Goal: Task Accomplishment & Management: Manage account settings

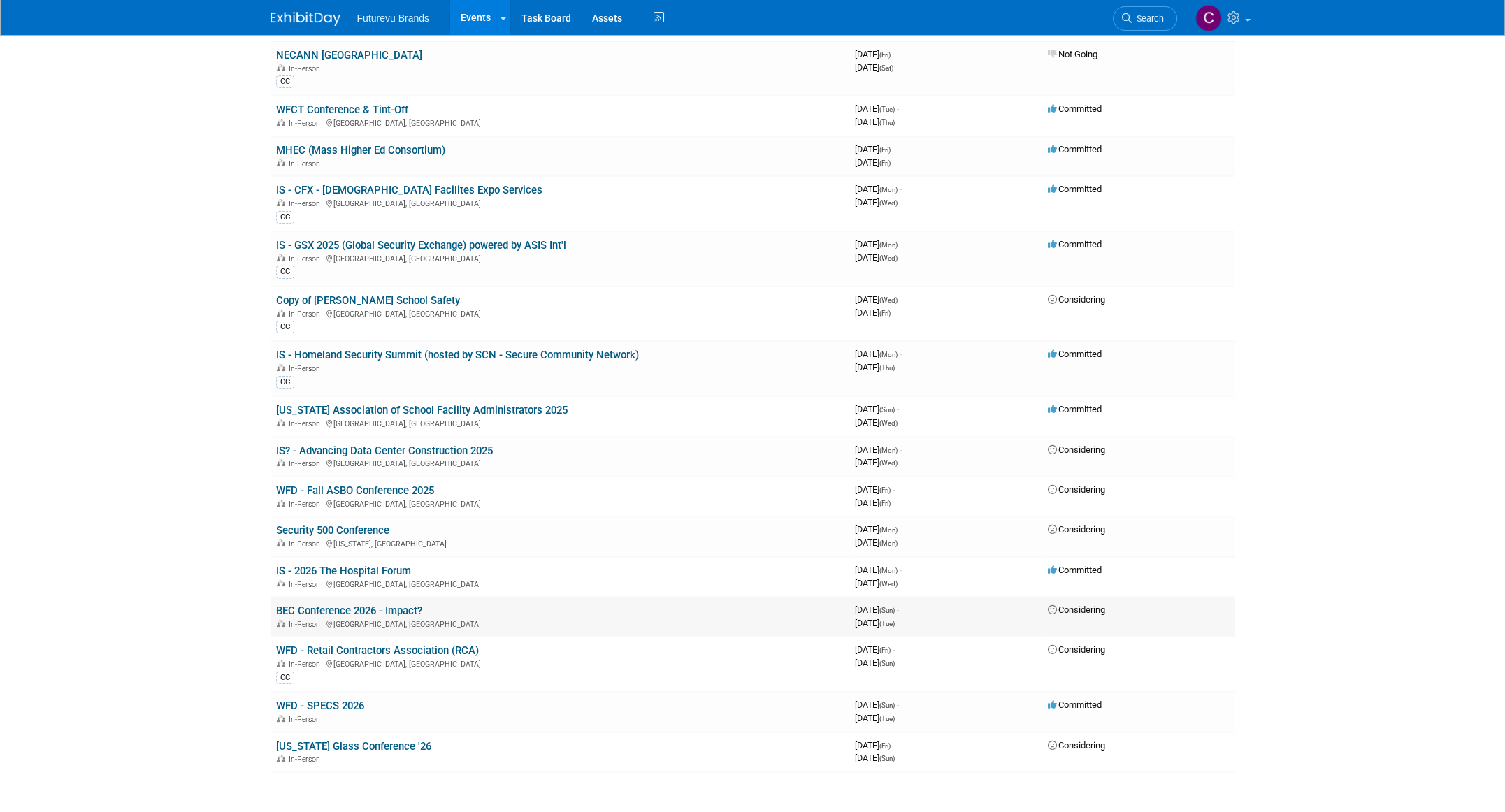
scroll to position [70, 0]
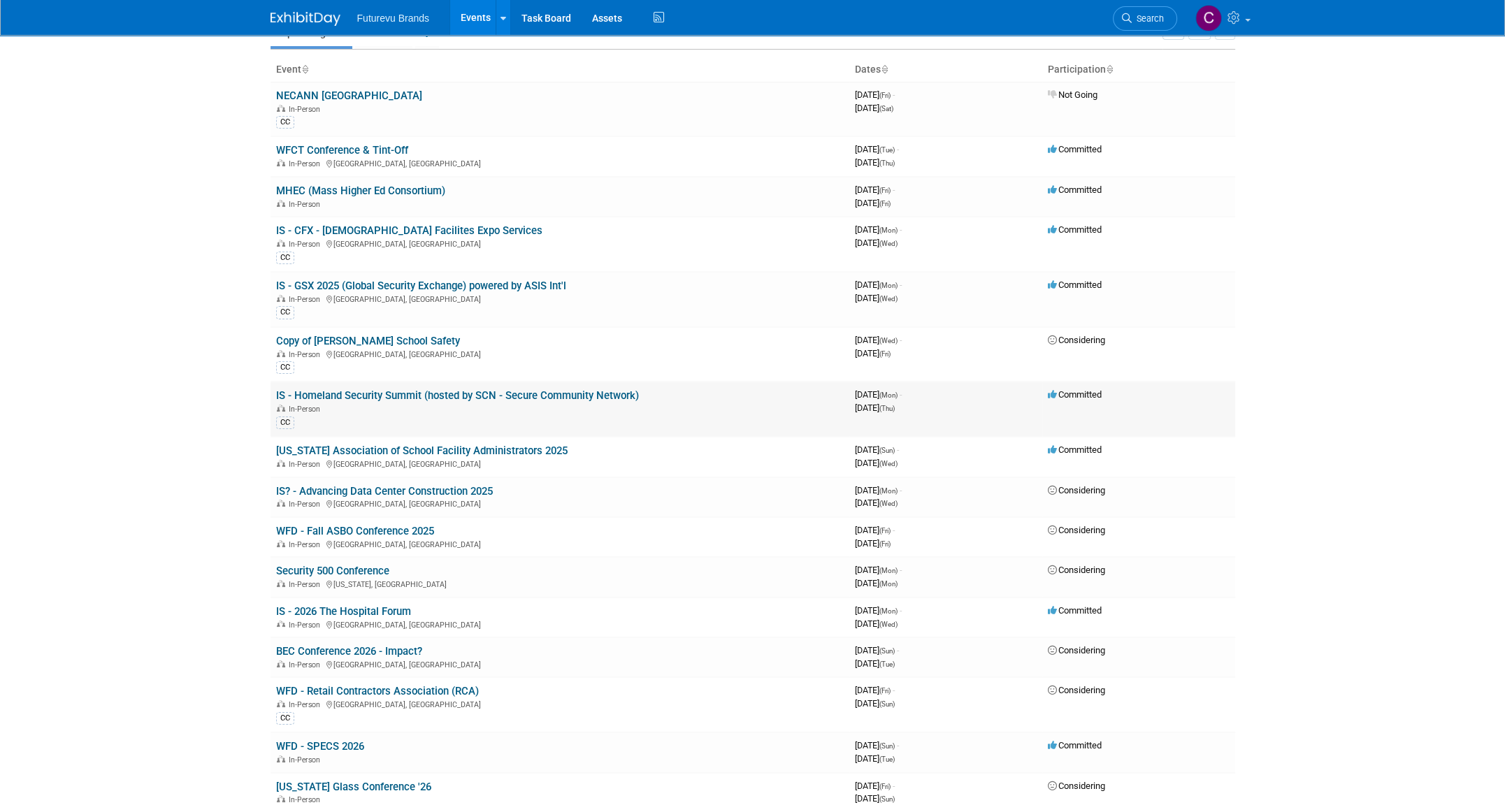
click at [506, 389] on link "IS - Homeland Security Summit (hosted by SCN - Secure Community Network)" at bounding box center [456, 395] width 362 height 12
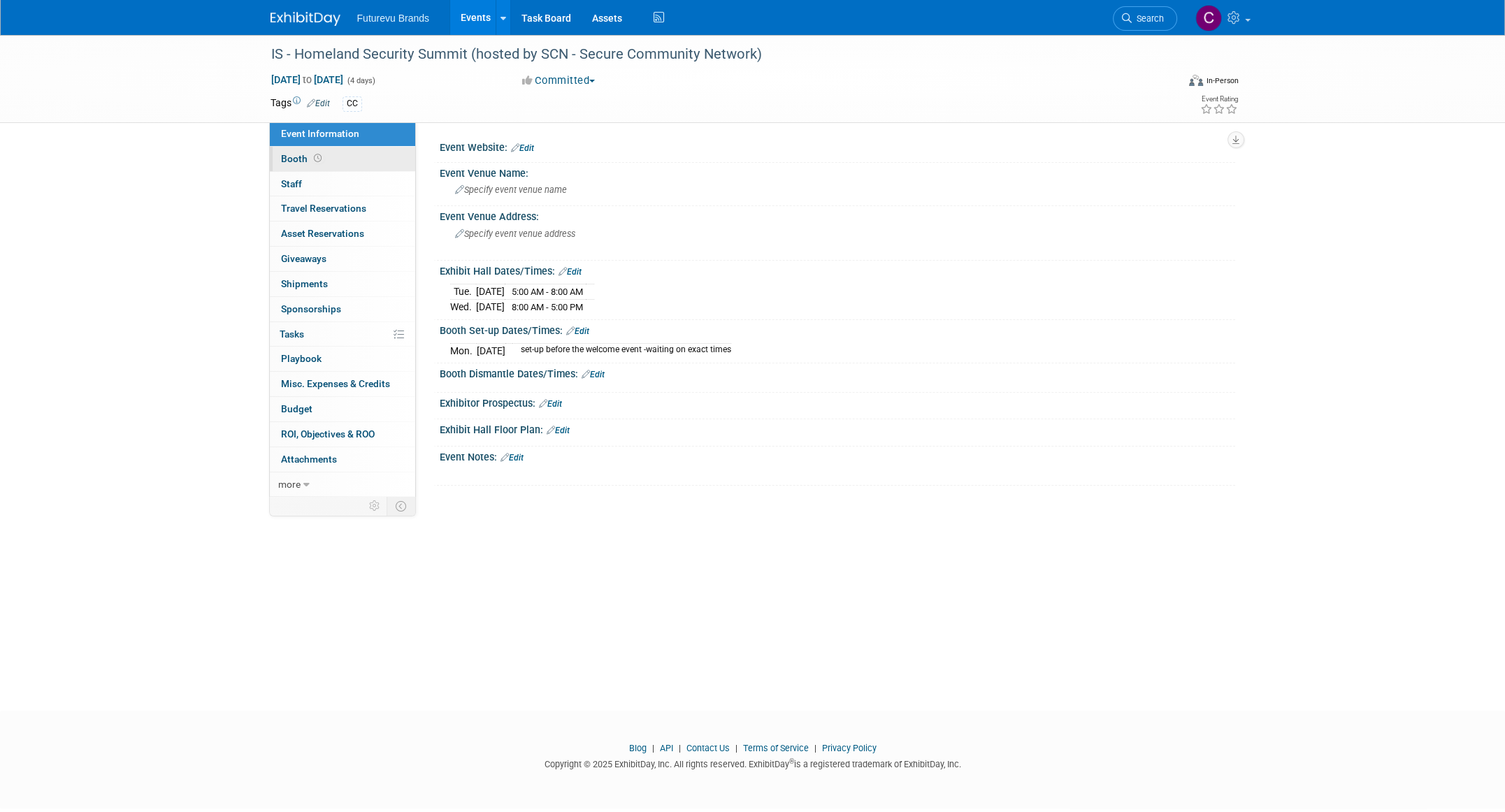
click at [288, 157] on span "Booth" at bounding box center [302, 159] width 43 height 12
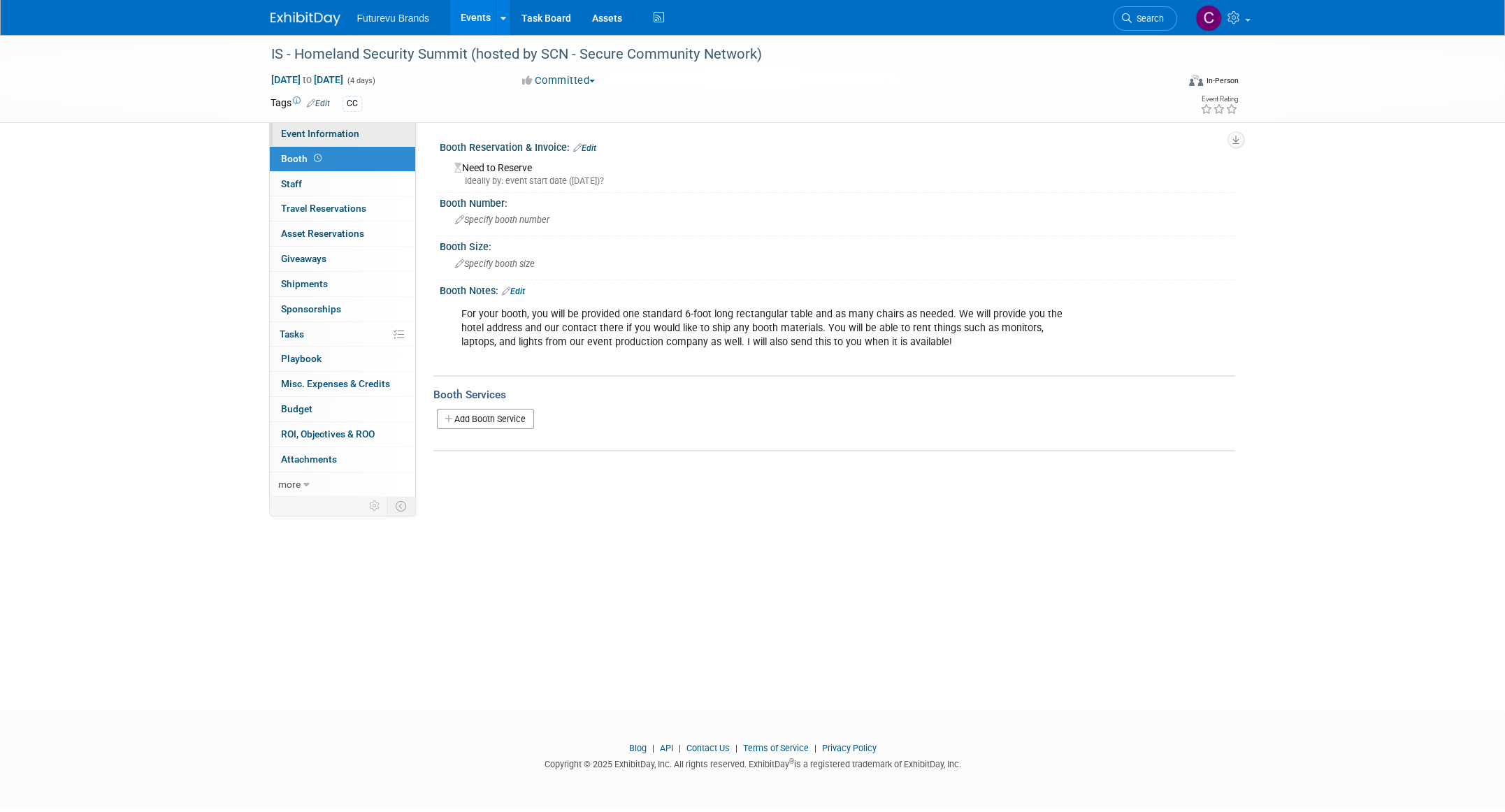
click at [321, 123] on link "Event Information" at bounding box center [342, 134] width 145 height 24
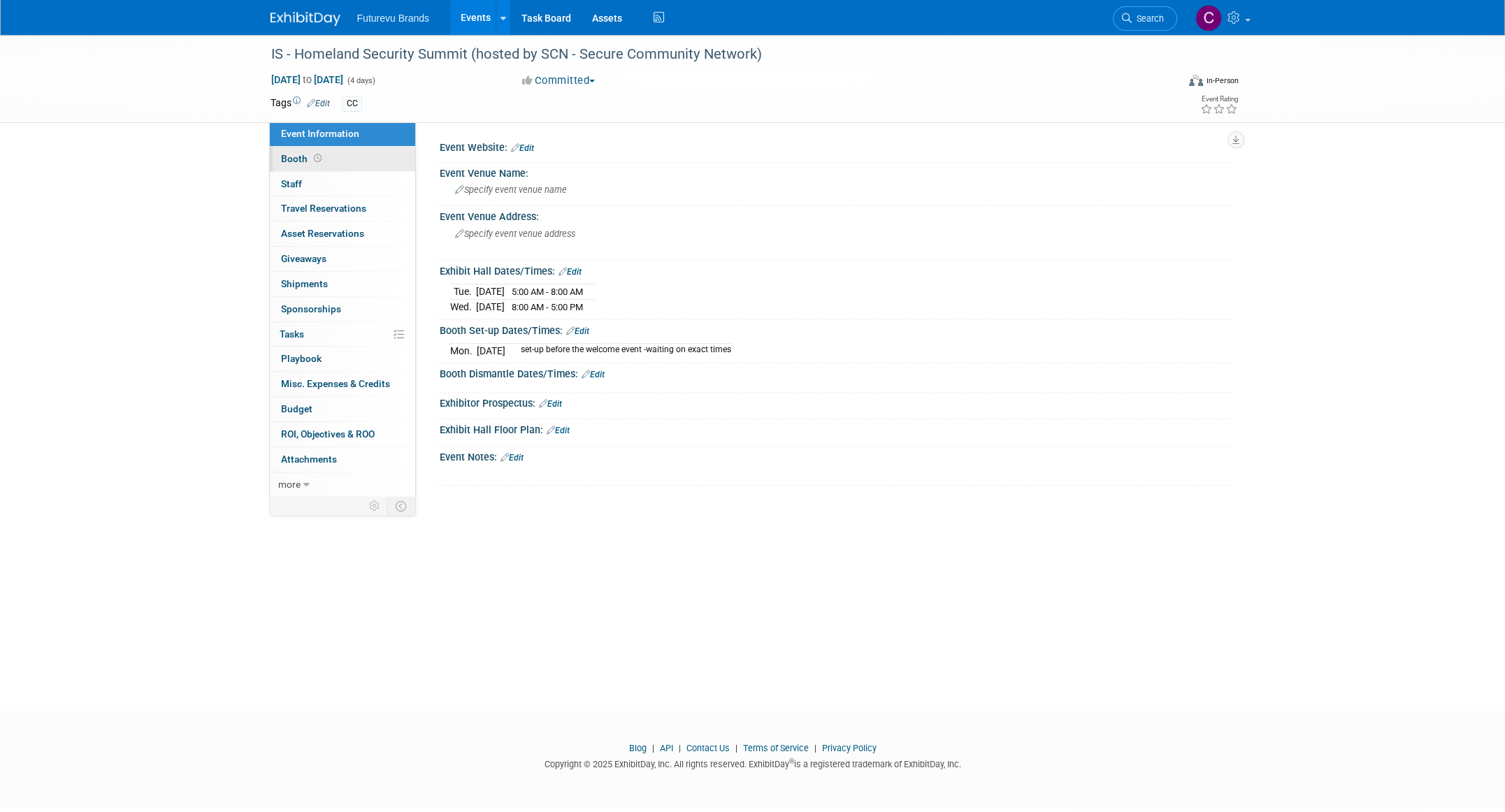
click at [288, 158] on span "Booth" at bounding box center [302, 159] width 43 height 12
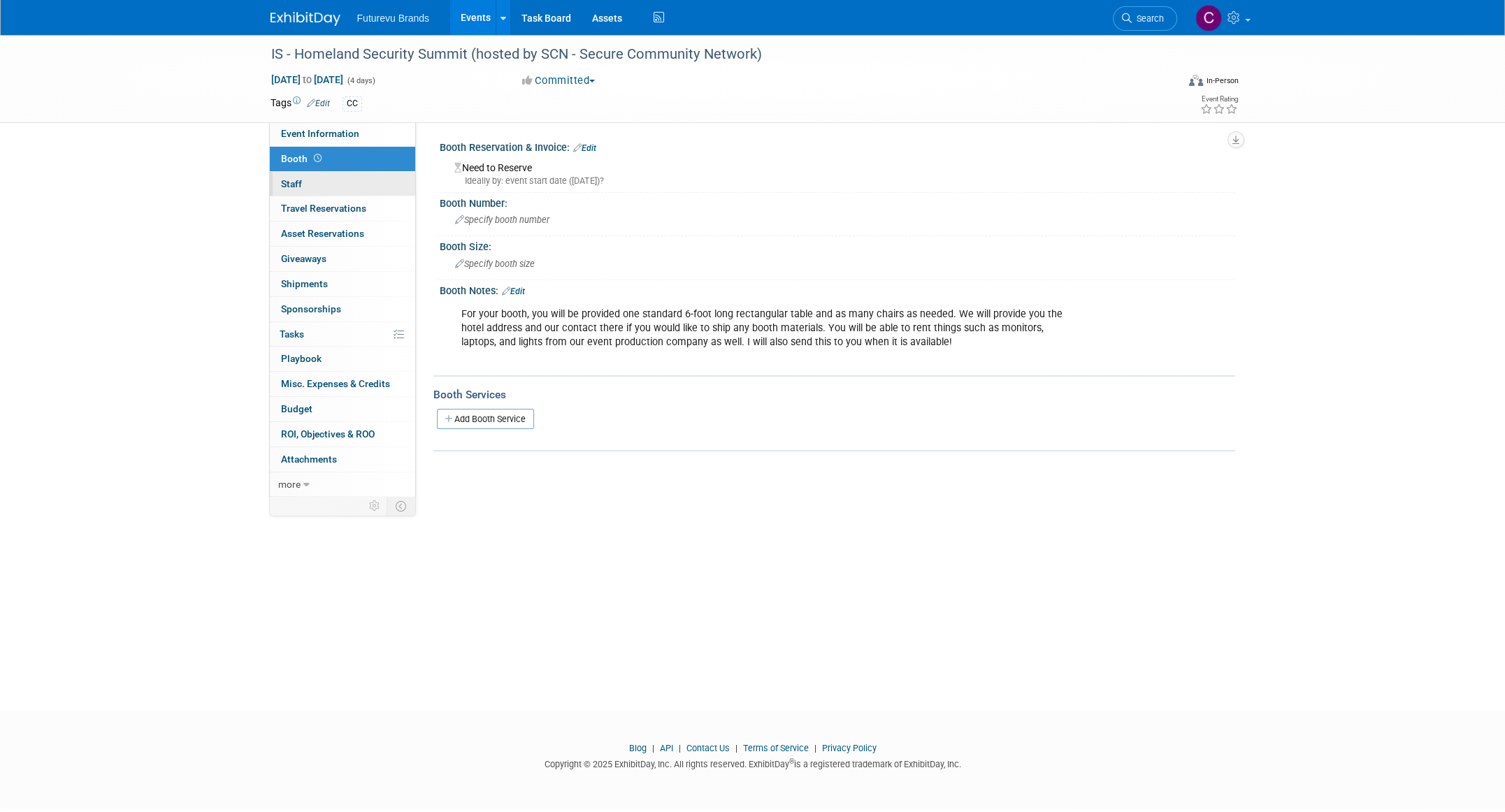
click at [291, 181] on span "Staff 0" at bounding box center [291, 184] width 21 height 12
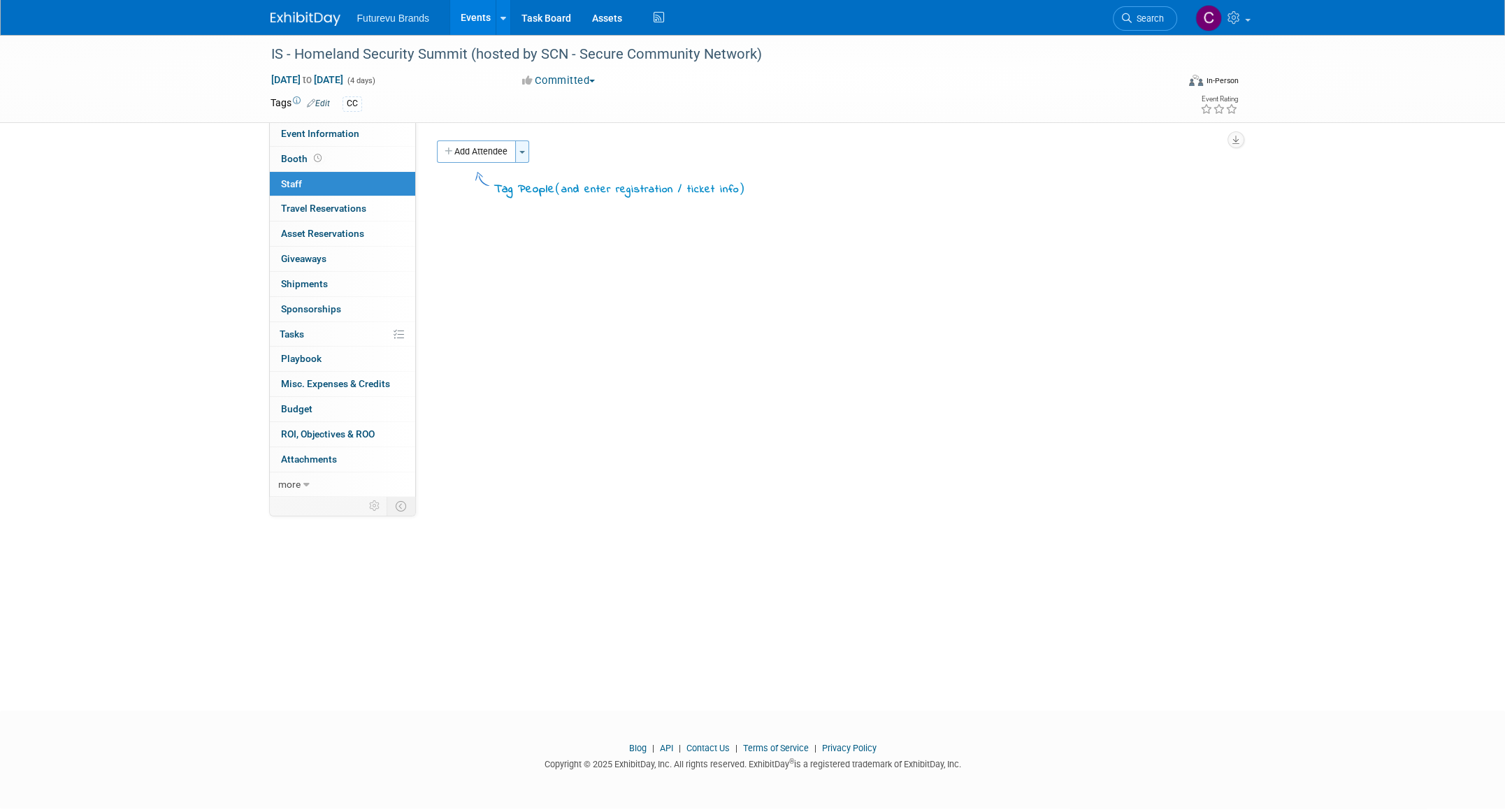
click at [527, 156] on button "Toggle Dropdown" at bounding box center [522, 151] width 14 height 22
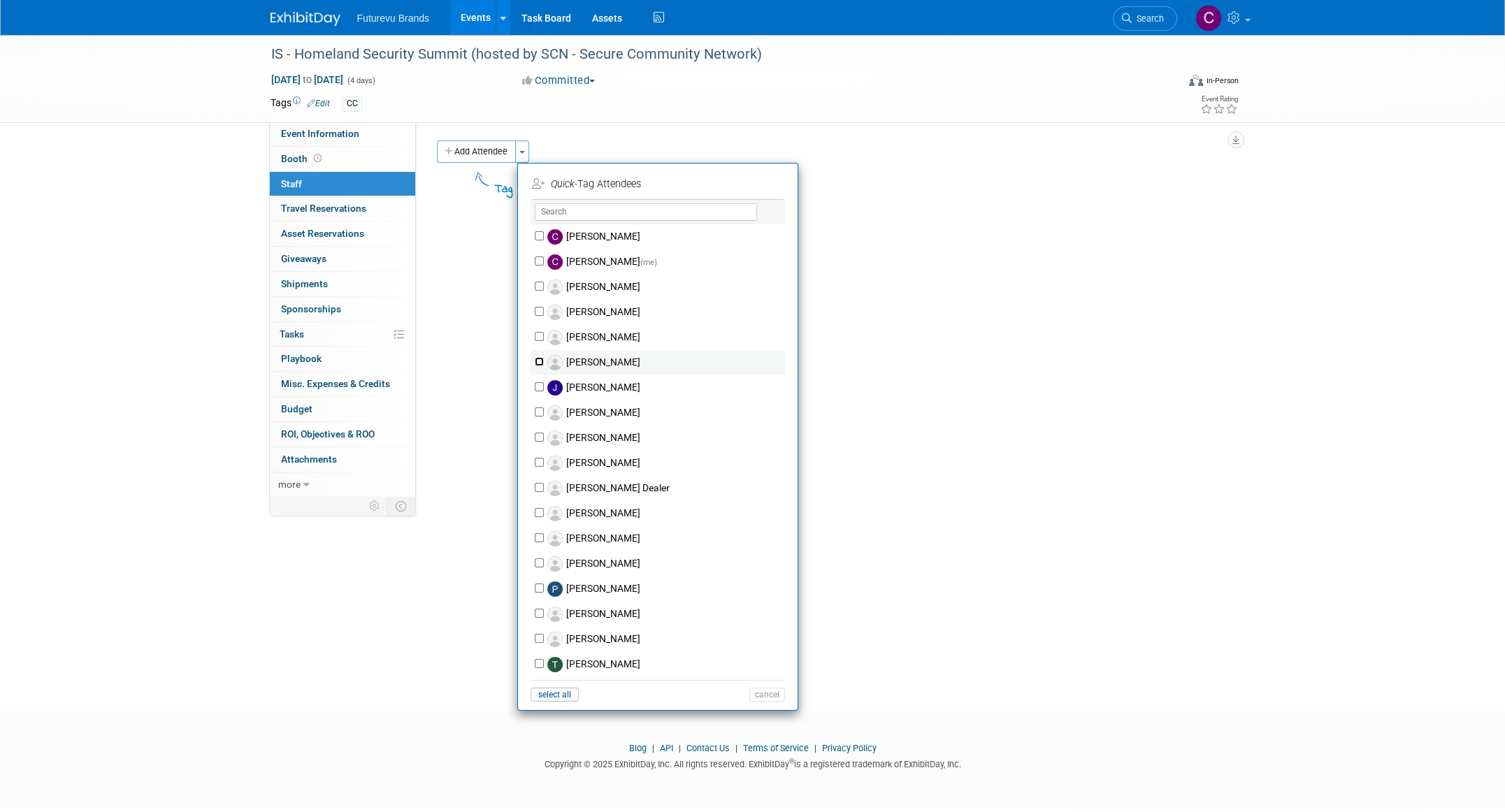
click at [539, 360] on input "Ian Bannister" at bounding box center [538, 361] width 9 height 9
checkbox input "true"
click at [763, 184] on button "Apply" at bounding box center [762, 184] width 42 height 20
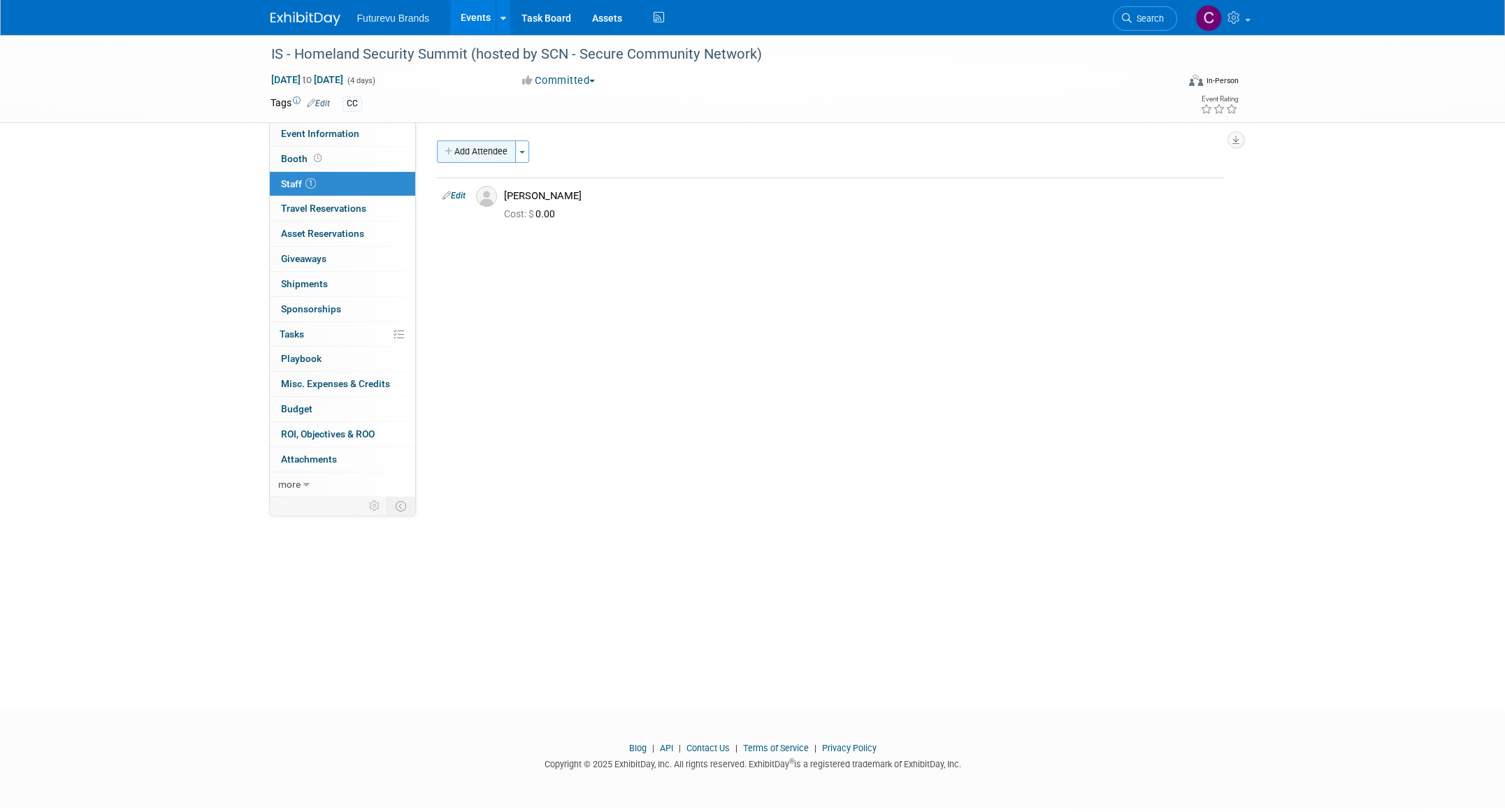
click at [493, 155] on button "Add Attendee" at bounding box center [477, 151] width 79 height 22
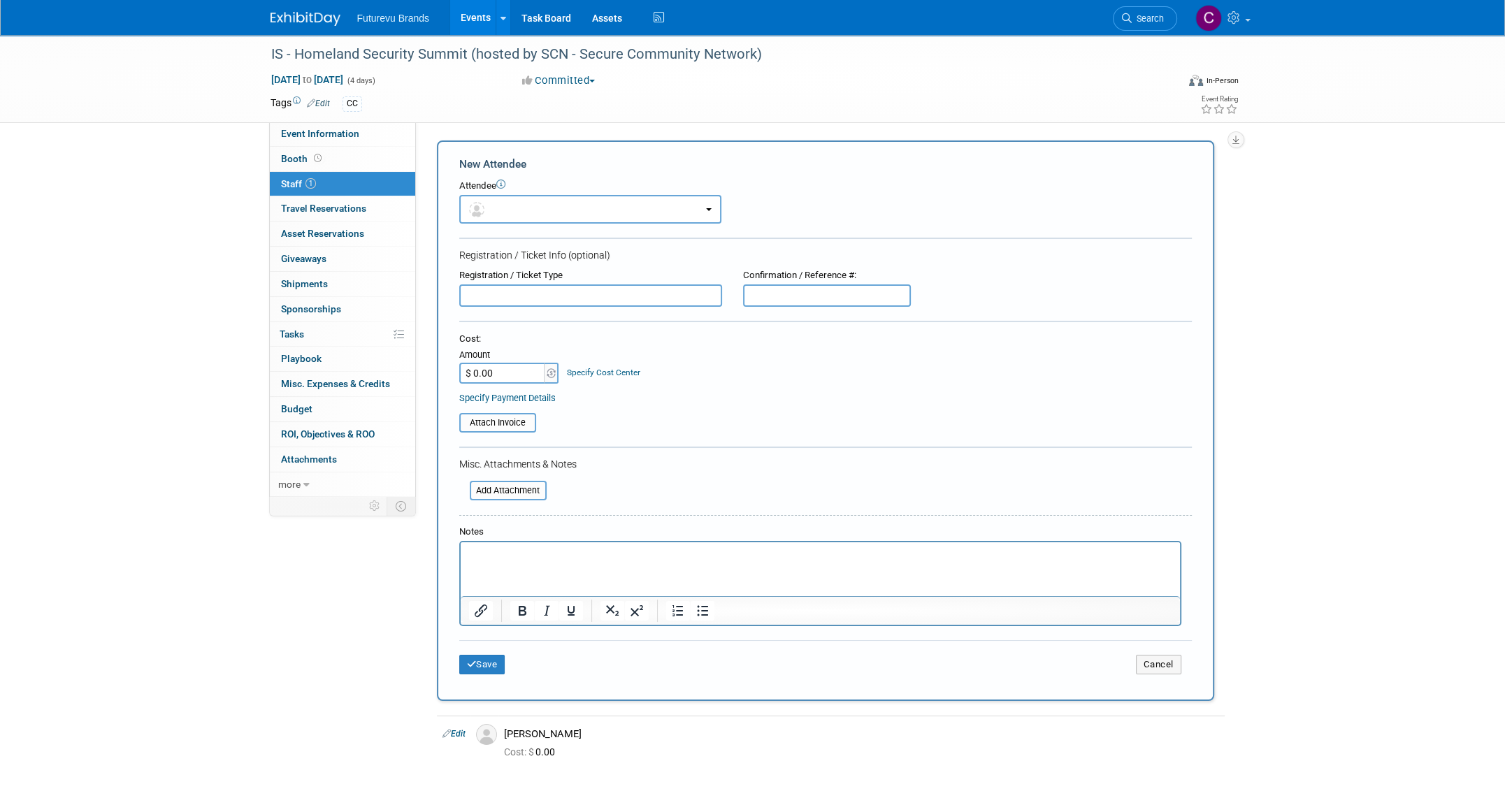
click at [1221, 207] on div "Add Attendee Toggle Dropdown Quick -Tag Attendees Apply X (me) select all cancel" at bounding box center [830, 420] width 808 height 560
click at [1155, 657] on button "Cancel" at bounding box center [1158, 664] width 45 height 19
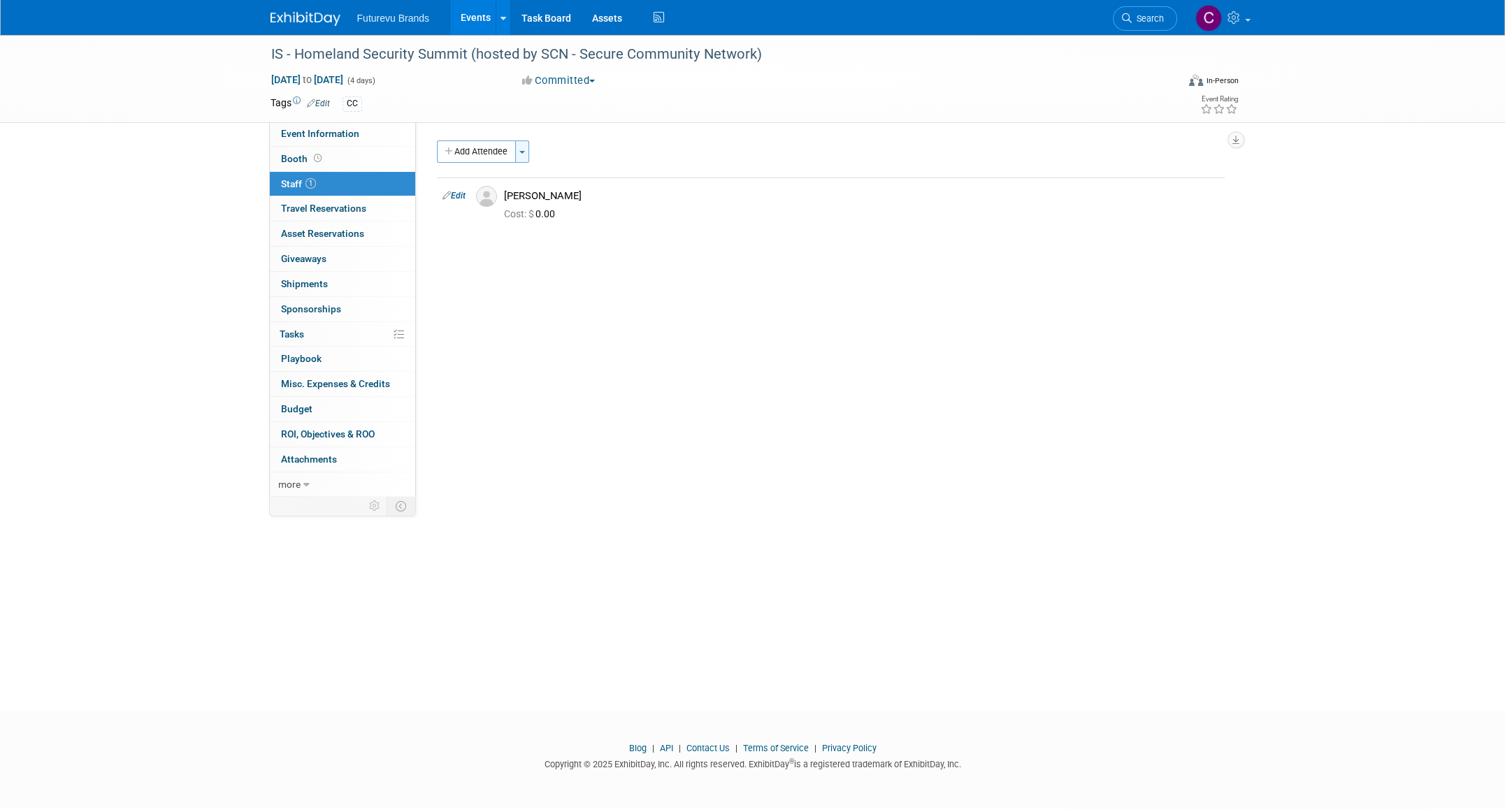
click at [525, 157] on button "Toggle Dropdown" at bounding box center [522, 151] width 14 height 22
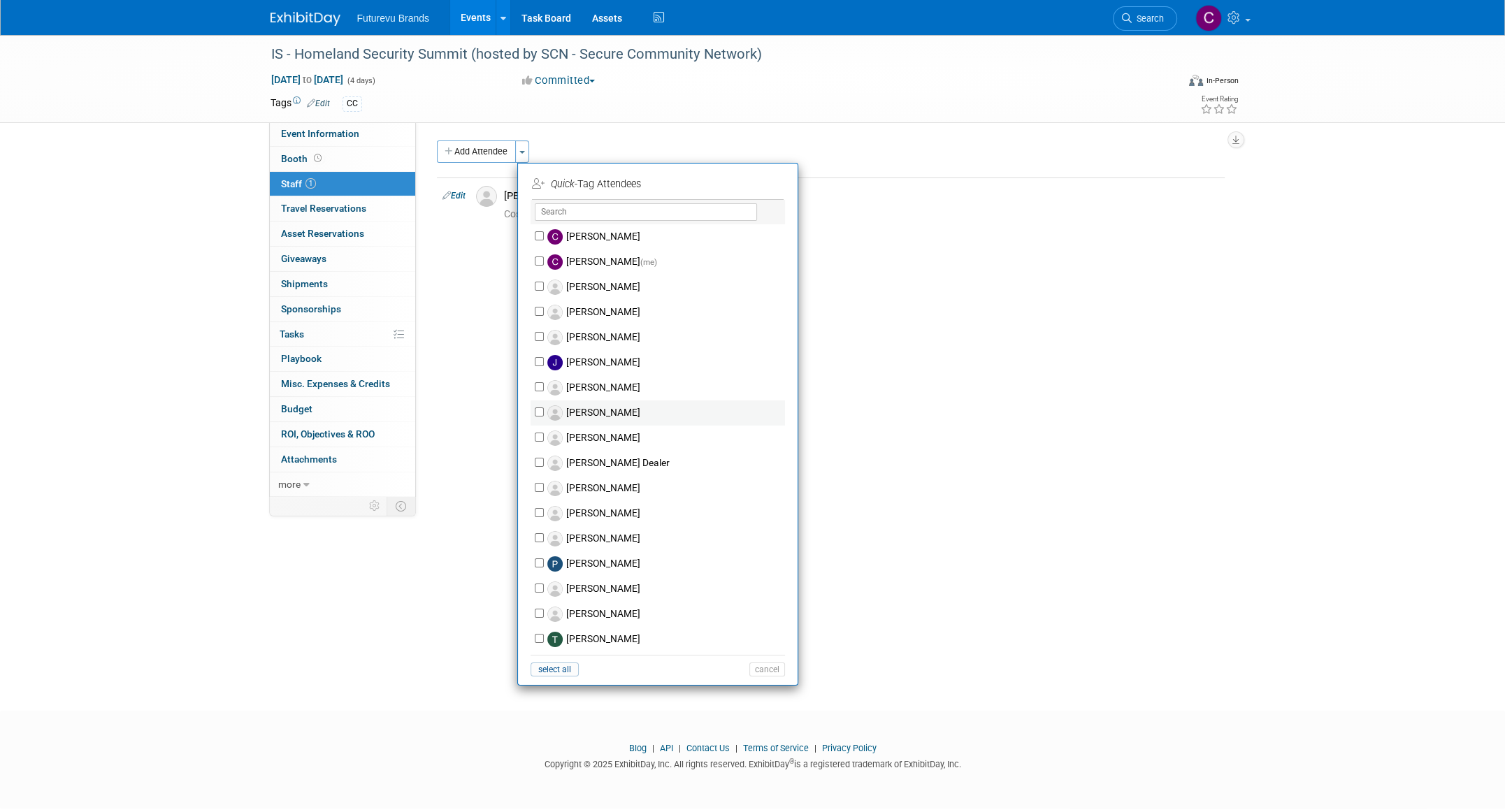
click at [606, 409] on label "JOE MAULDIN" at bounding box center [667, 413] width 246 height 25
click at [544, 409] on input "JOE MAULDIN" at bounding box center [538, 411] width 9 height 9
checkbox input "true"
click at [760, 184] on button "Apply" at bounding box center [762, 184] width 42 height 20
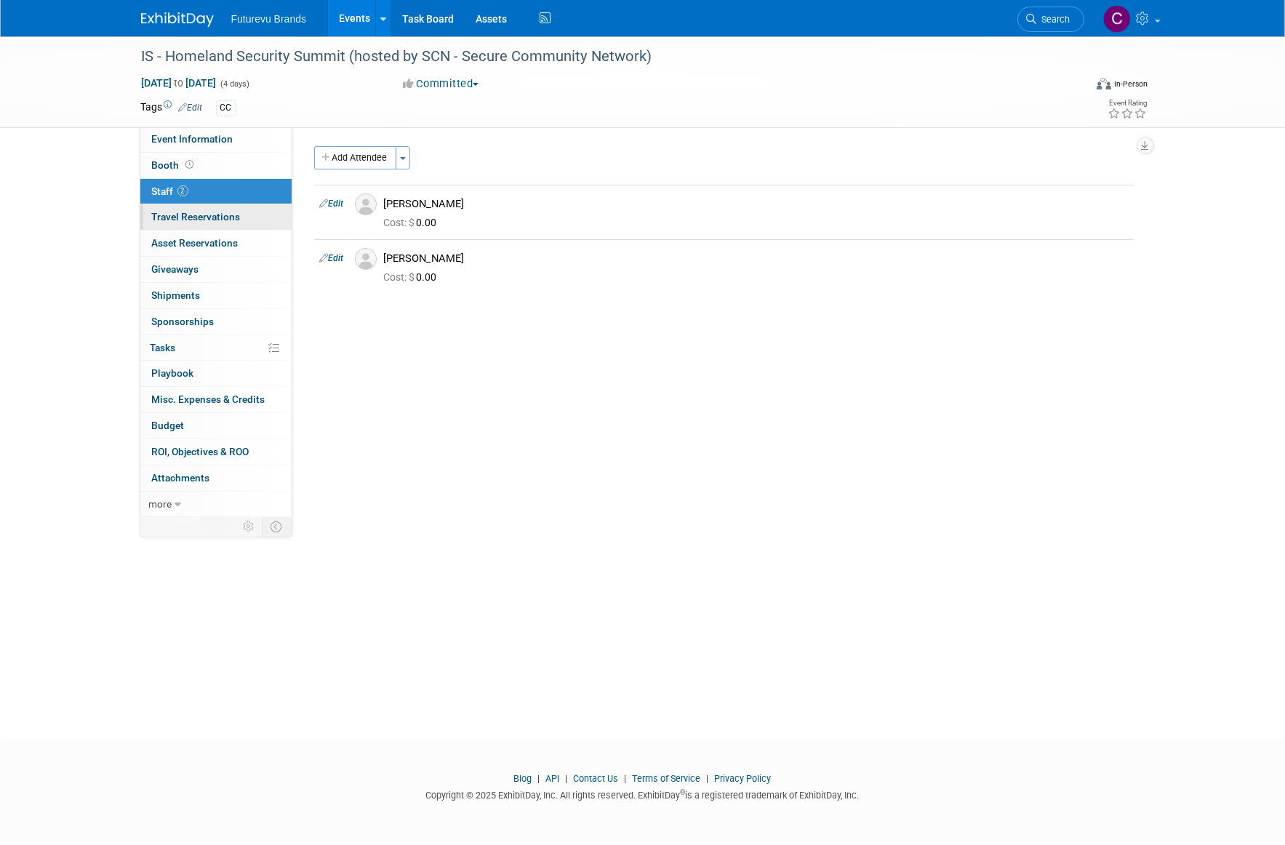
click at [223, 225] on link "0 Travel Reservations 0" at bounding box center [215, 216] width 151 height 25
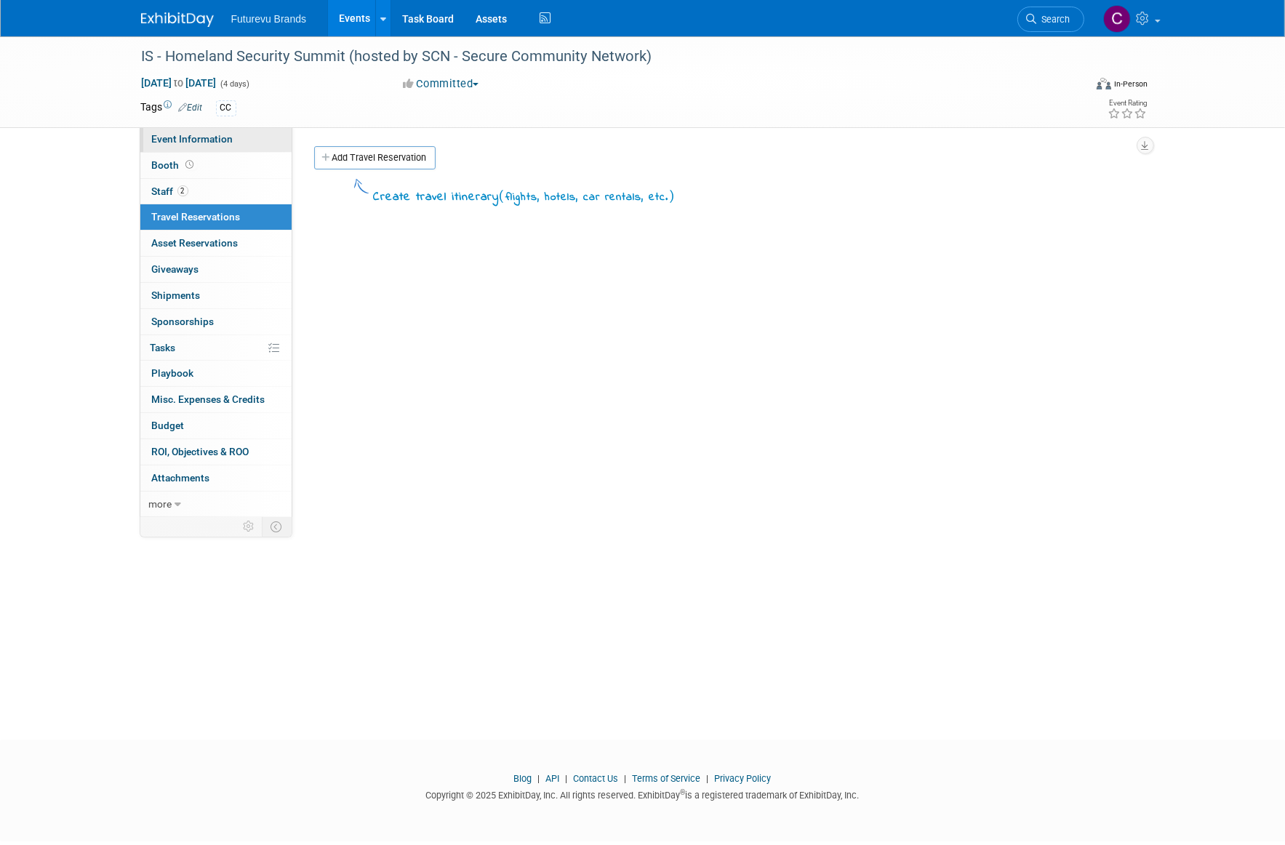
click at [197, 138] on span "Event Information" at bounding box center [192, 139] width 81 height 12
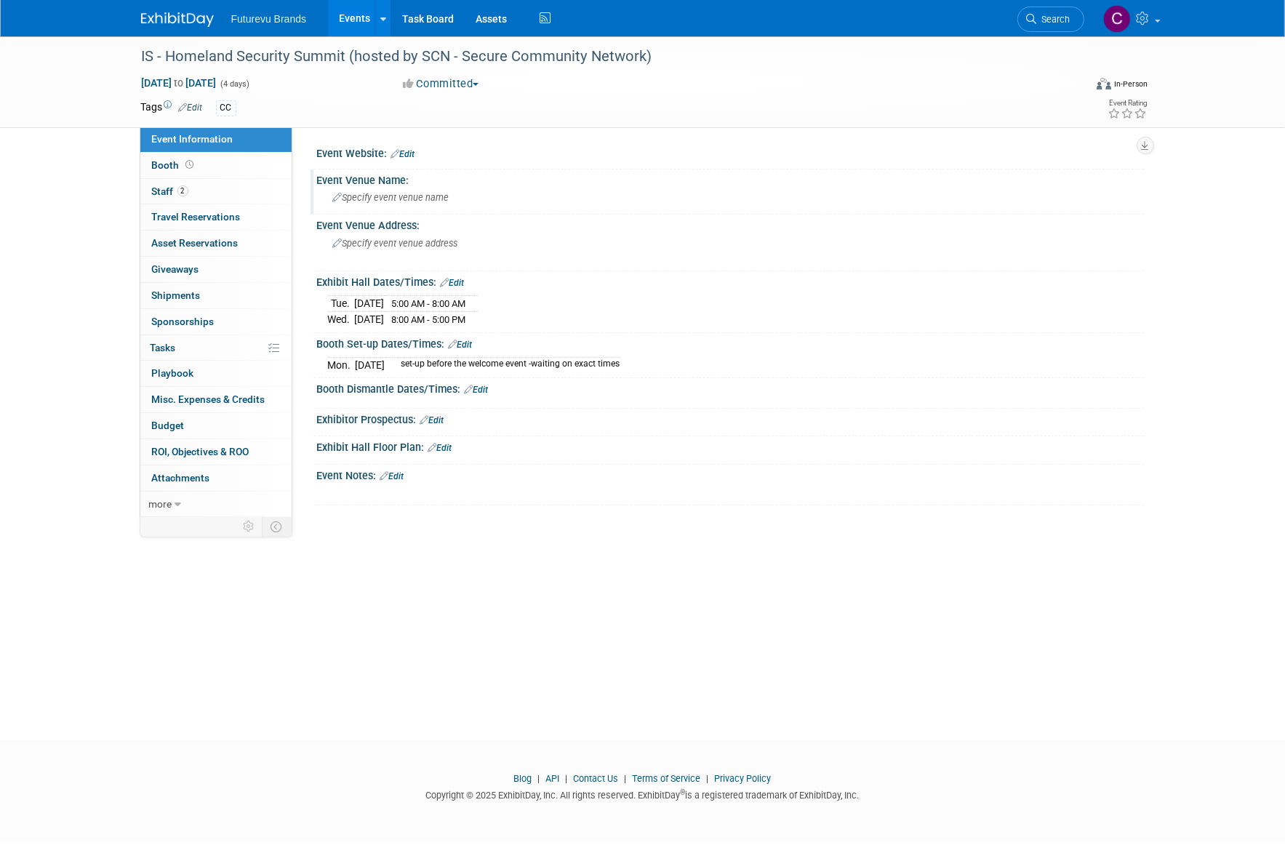
click at [401, 205] on div "Specify event venue name" at bounding box center [731, 197] width 806 height 23
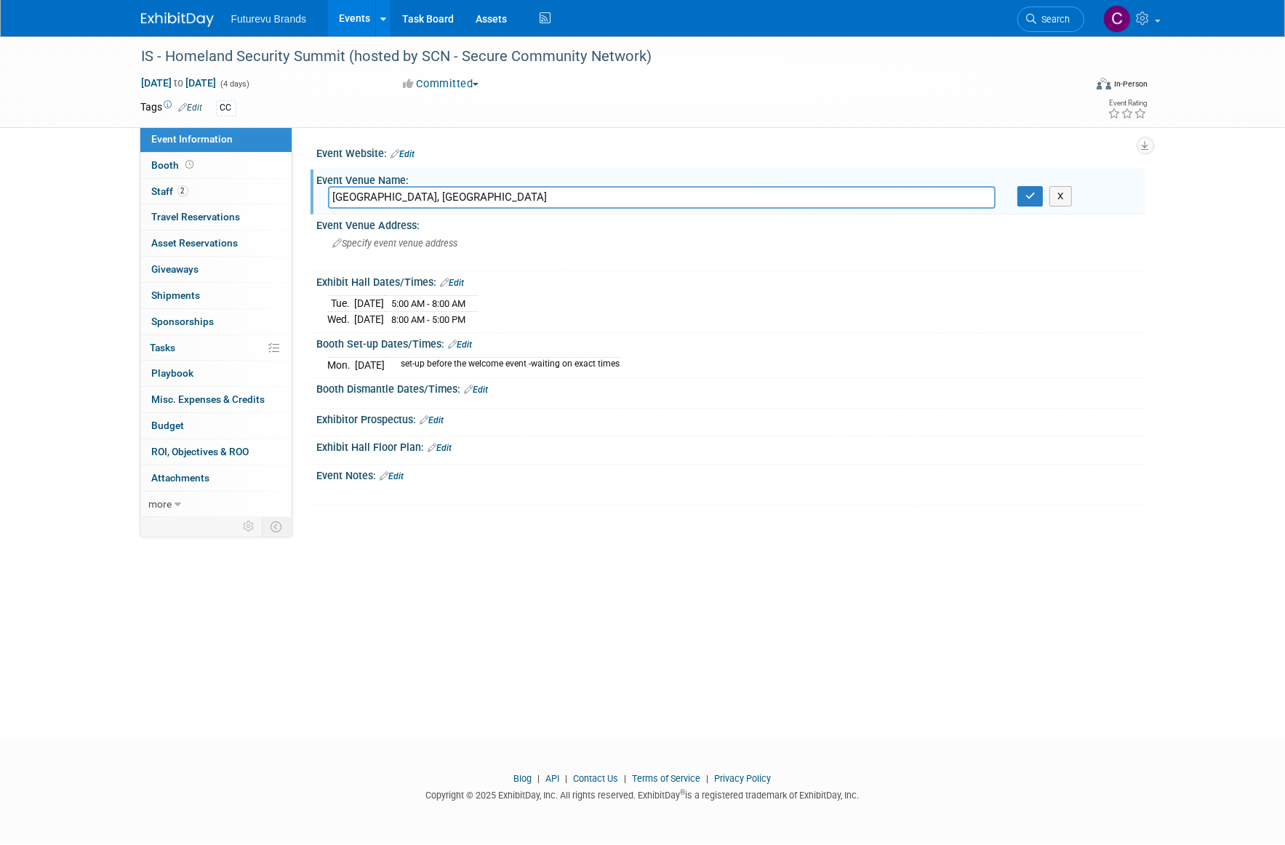
drag, startPoint x: 507, startPoint y: 199, endPoint x: 304, endPoint y: 201, distance: 202.9
click at [304, 201] on div "Event Website: Edit Event Venue Name: Intercontinental Hotel, Atlanta X Edit Ed…" at bounding box center [718, 321] width 852 height 389
type input "Intercontinental Hotel, Atlanta"
click at [425, 242] on span "Specify event venue address" at bounding box center [395, 243] width 125 height 11
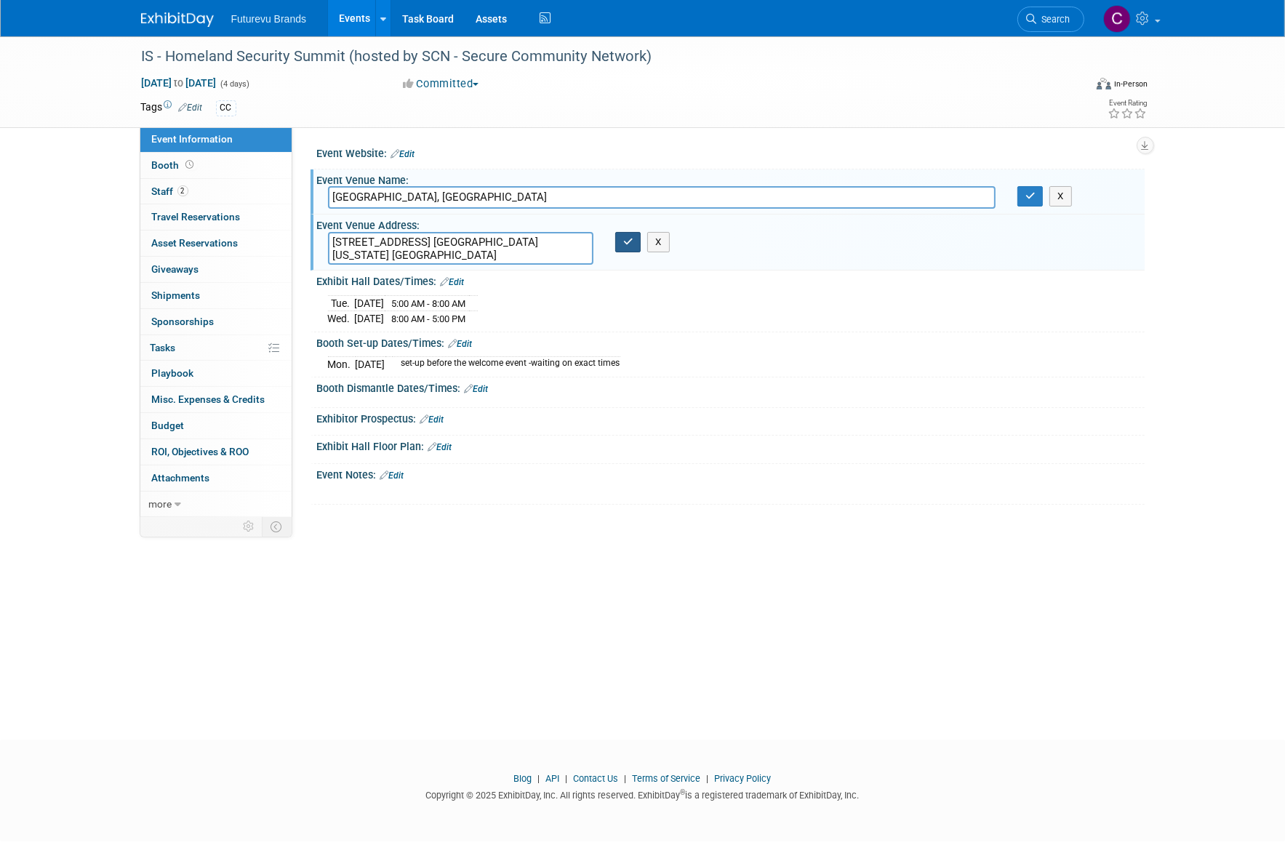
type textarea "3315 Peachtree Rd. Ne Atlanta, Georgia 30326 United States"
click at [628, 237] on icon "button" at bounding box center [628, 241] width 10 height 9
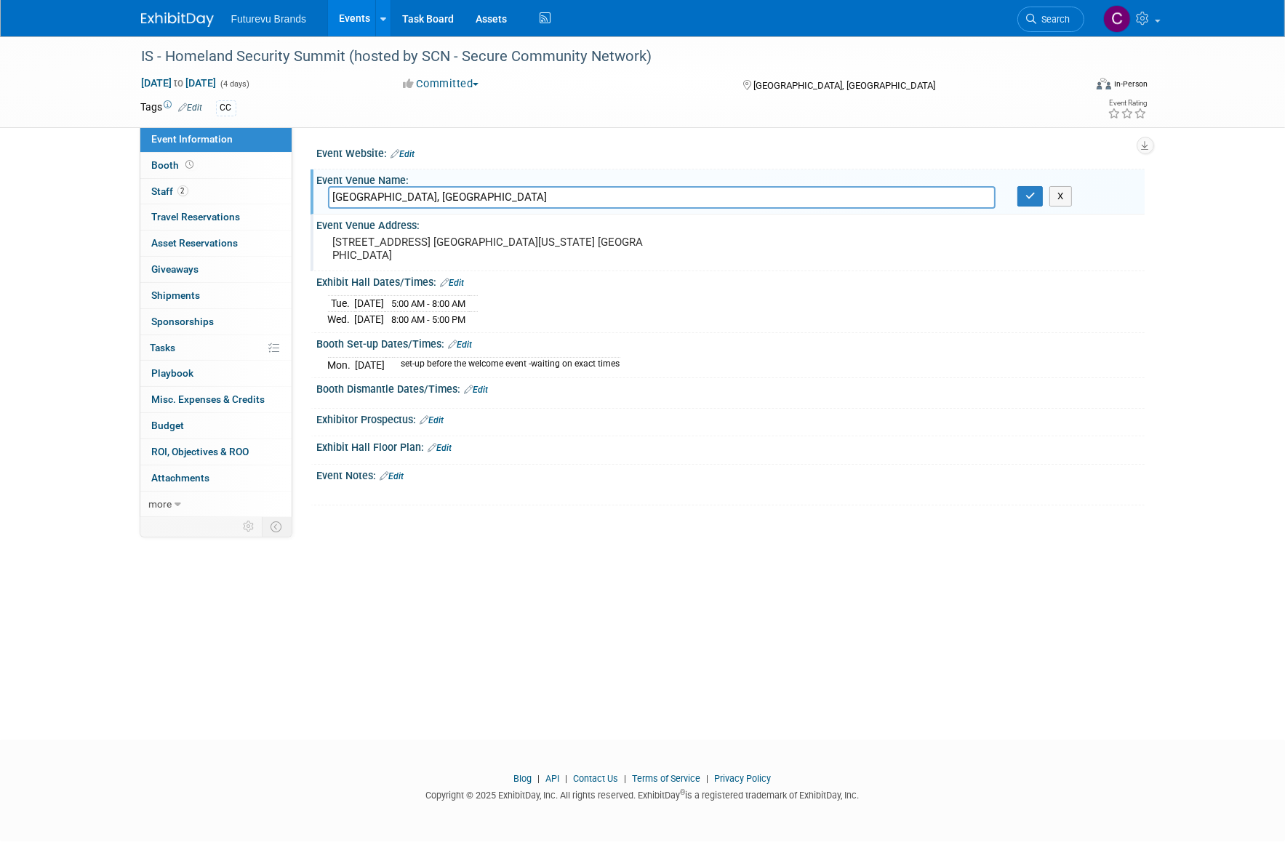
click at [493, 513] on div "Event Website: Edit Event Venue Name: Specify event venue name Intercontinental…" at bounding box center [718, 321] width 852 height 389
click at [177, 500] on icon at bounding box center [178, 505] width 7 height 10
click at [190, 529] on span "Event Binder (.pdf export)" at bounding box center [210, 530] width 116 height 12
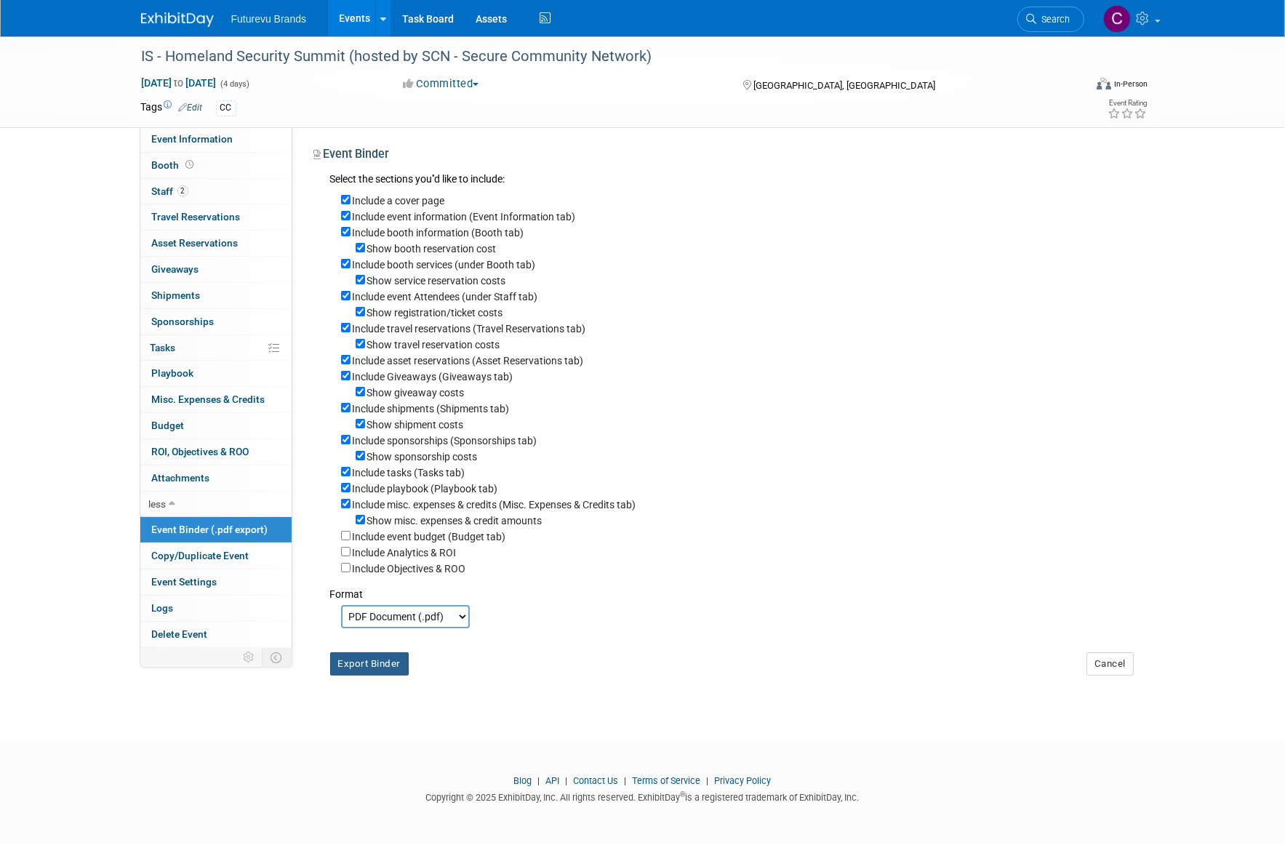
click at [367, 660] on button "Export Binder" at bounding box center [369, 663] width 79 height 23
